Goal: Use online tool/utility

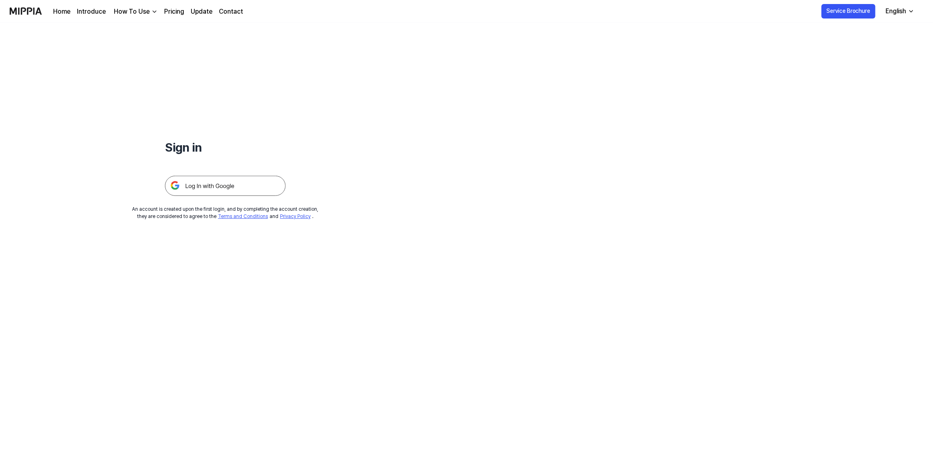
click at [225, 188] on img at bounding box center [225, 186] width 121 height 20
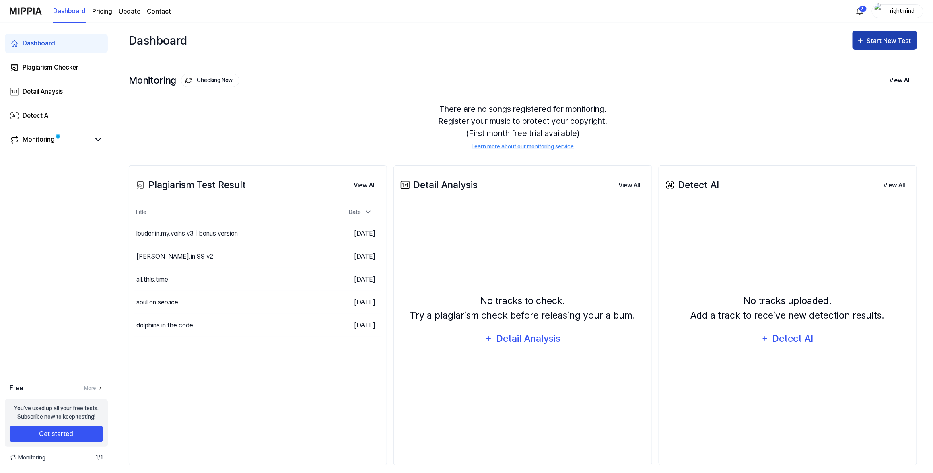
click at [894, 36] on div "Start New Test" at bounding box center [890, 41] width 46 height 10
click at [861, 68] on div "Plagiarism test" at bounding box center [875, 65] width 70 height 10
